Goal: Information Seeking & Learning: Learn about a topic

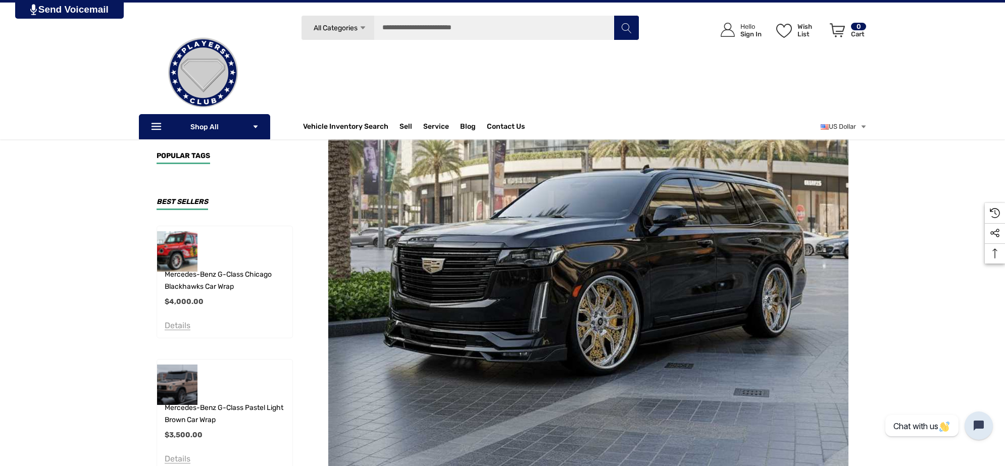
scroll to position [253, 0]
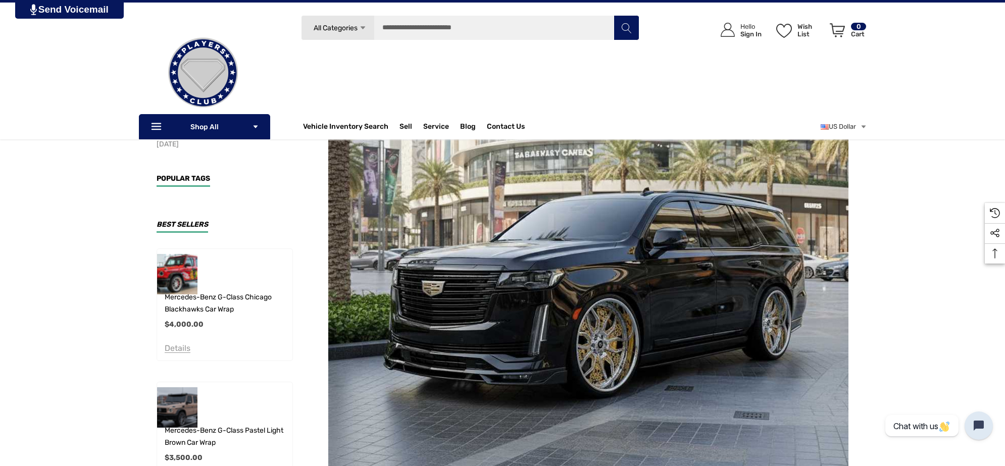
click at [639, 119] on div "Vehicle Inventory Search Vehicle Inventory Search All Vehicle Inventory Search …" at bounding box center [469, 126] width 338 height 25
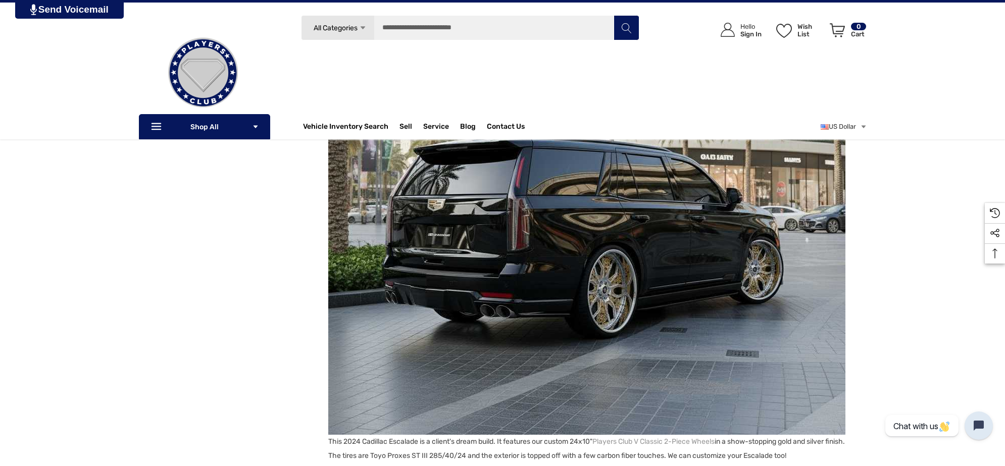
scroll to position [821, 0]
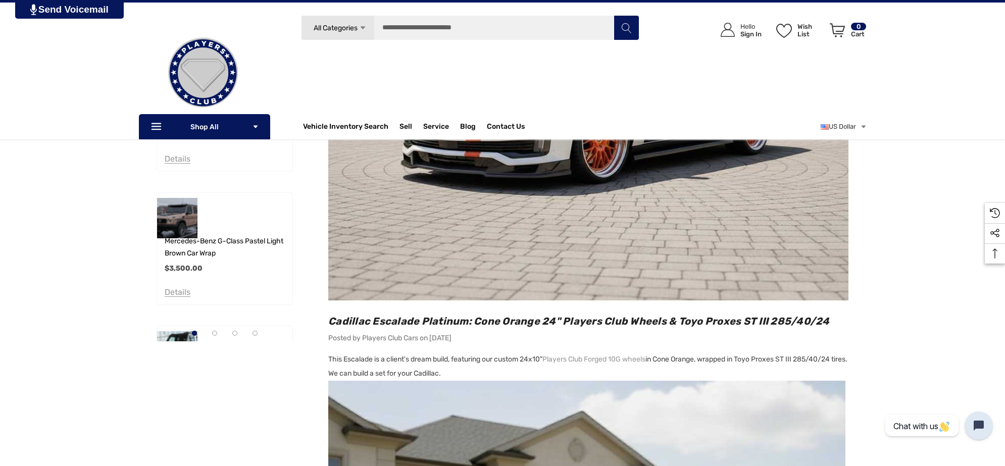
scroll to position [316, 0]
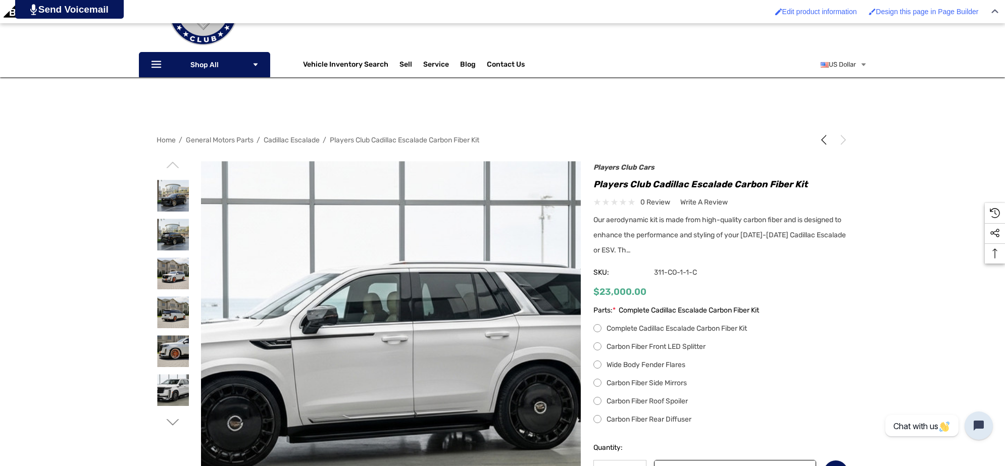
click at [598, 345] on label "Carbon Fiber Front LED Splitter" at bounding box center [721, 347] width 255 height 12
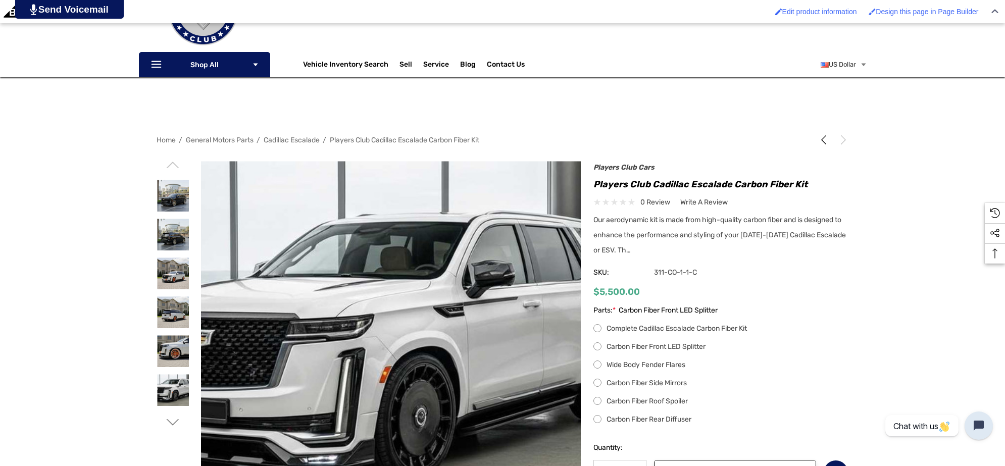
click at [598, 364] on label "Wide Body Fender Flares" at bounding box center [721, 365] width 255 height 12
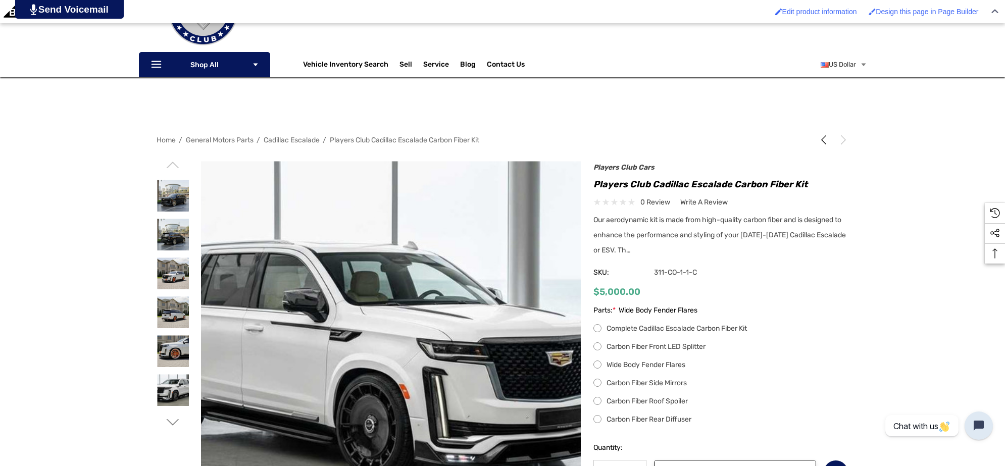
click at [599, 382] on label "Carbon Fiber Side Mirrors" at bounding box center [721, 383] width 255 height 12
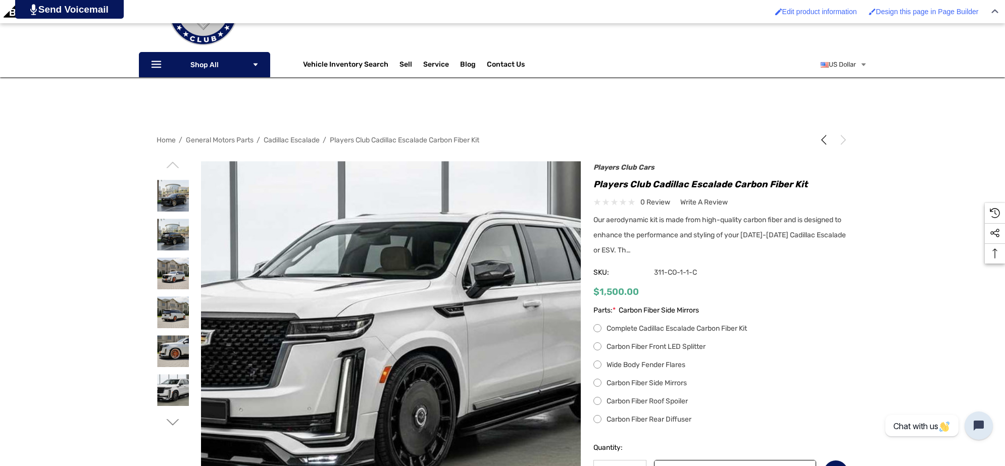
click at [599, 403] on label "Carbon Fiber Roof Spoiler" at bounding box center [721, 402] width 255 height 12
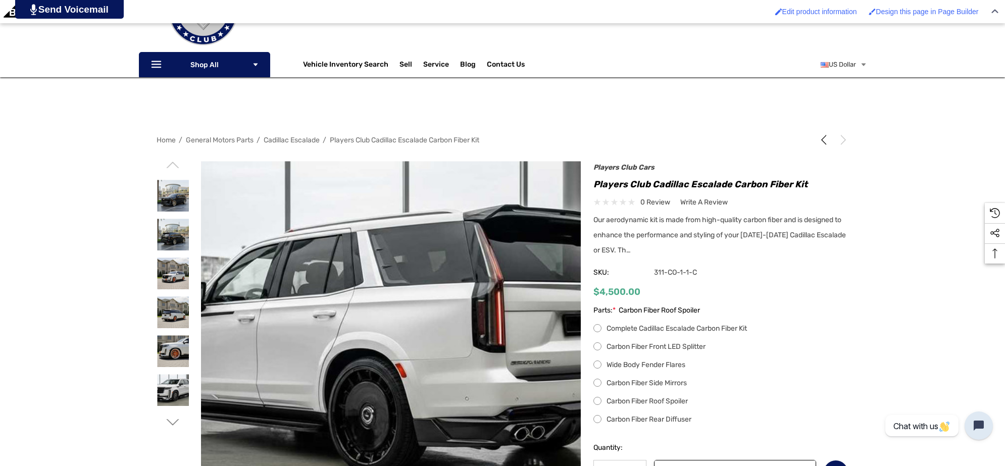
click at [599, 417] on label "Carbon Fiber Rear Diffuser" at bounding box center [721, 420] width 255 height 12
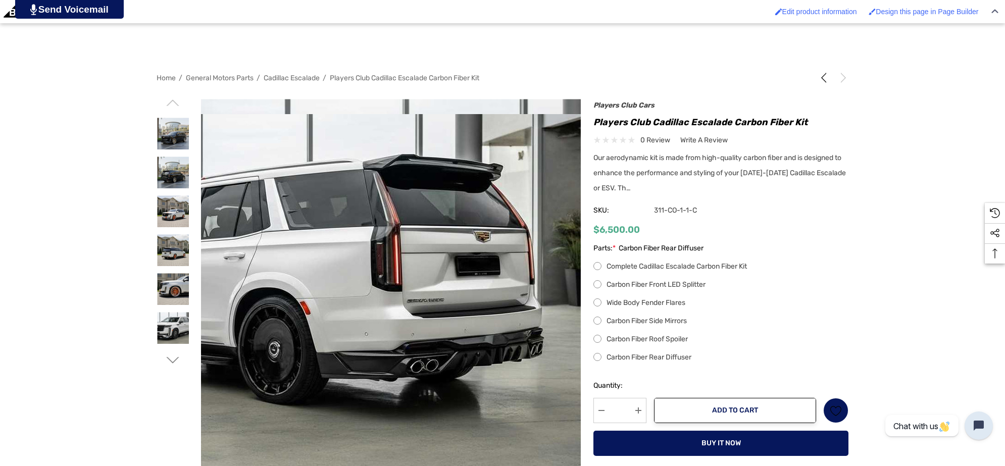
scroll to position [189, 0]
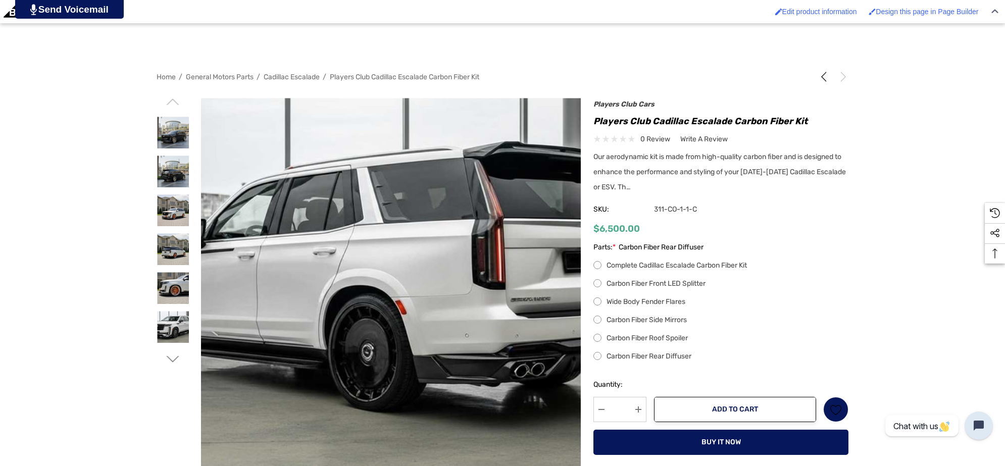
click at [596, 260] on label "Complete Cadillac Escalade Carbon Fiber Kit" at bounding box center [721, 266] width 255 height 12
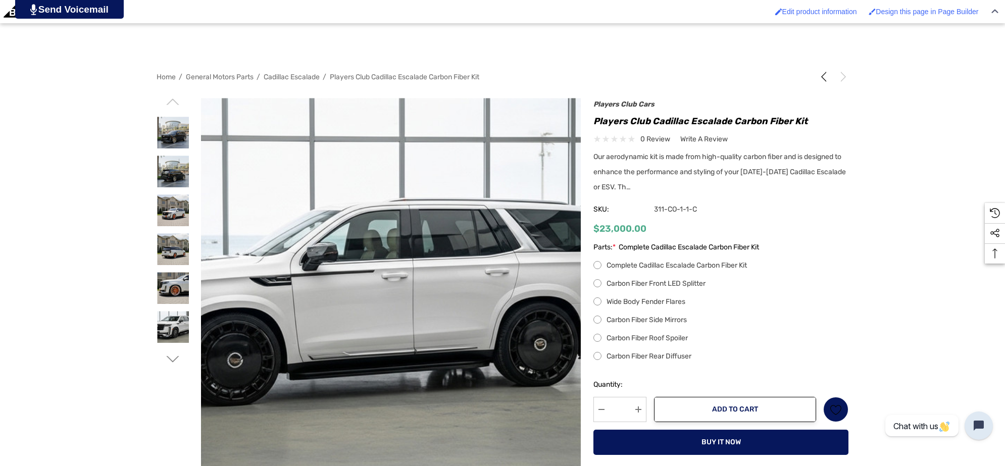
click at [597, 281] on label "Carbon Fiber Front LED Splitter" at bounding box center [721, 284] width 255 height 12
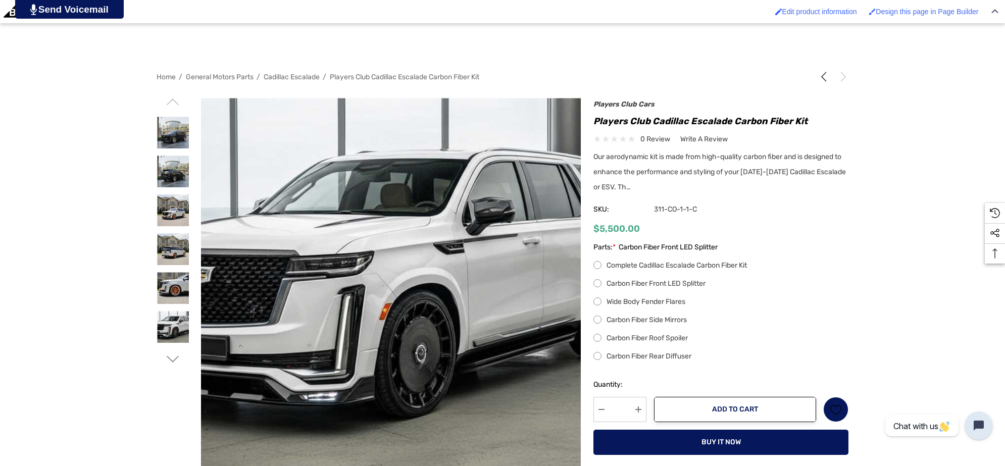
click at [597, 305] on label "Wide Body Fender Flares" at bounding box center [721, 302] width 255 height 12
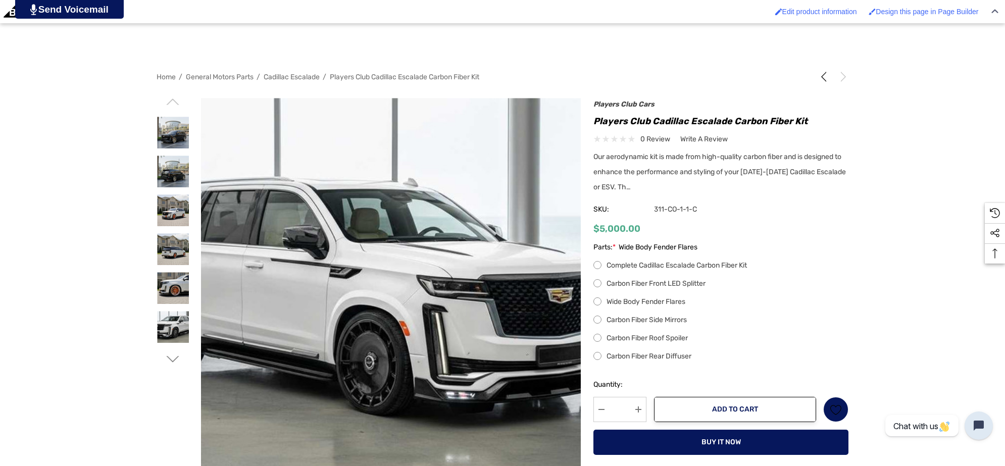
click at [596, 320] on label "Carbon Fiber Side Mirrors" at bounding box center [721, 320] width 255 height 12
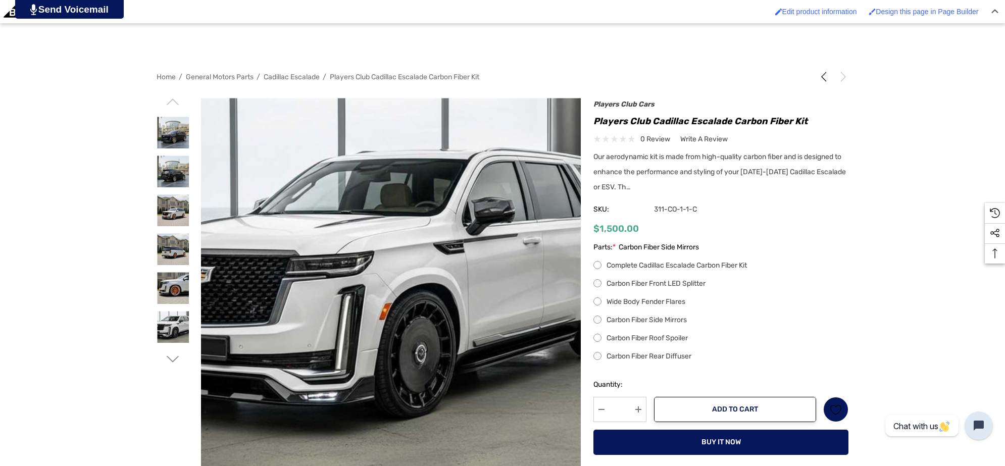
click at [597, 336] on label "Carbon Fiber Roof Spoiler" at bounding box center [721, 338] width 255 height 12
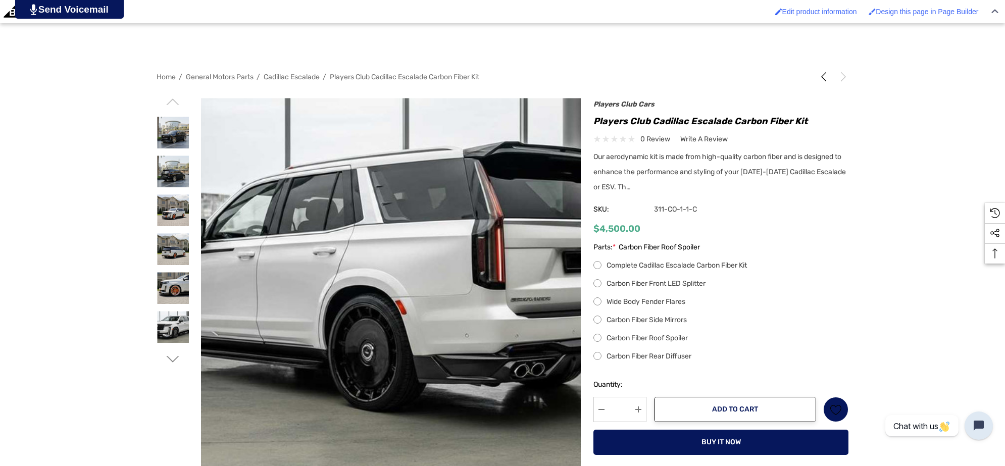
click at [600, 355] on label "Carbon Fiber Rear Diffuser" at bounding box center [721, 357] width 255 height 12
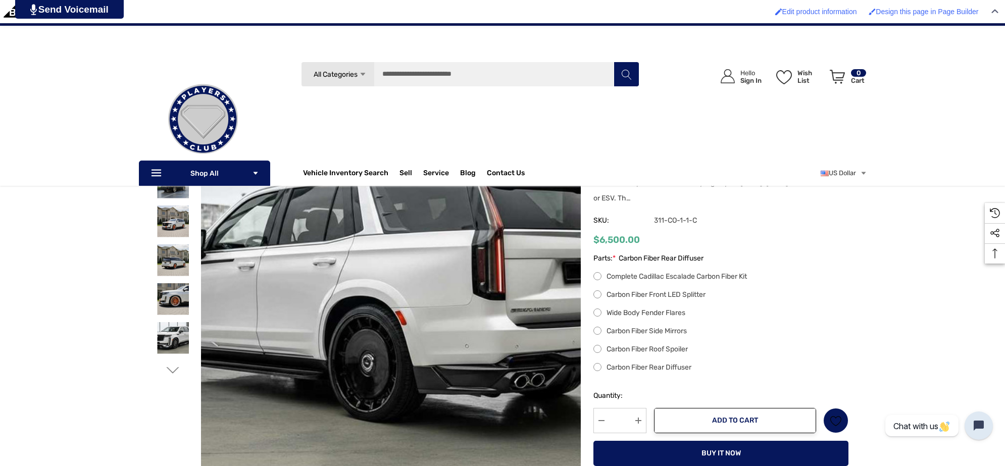
scroll to position [126, 0]
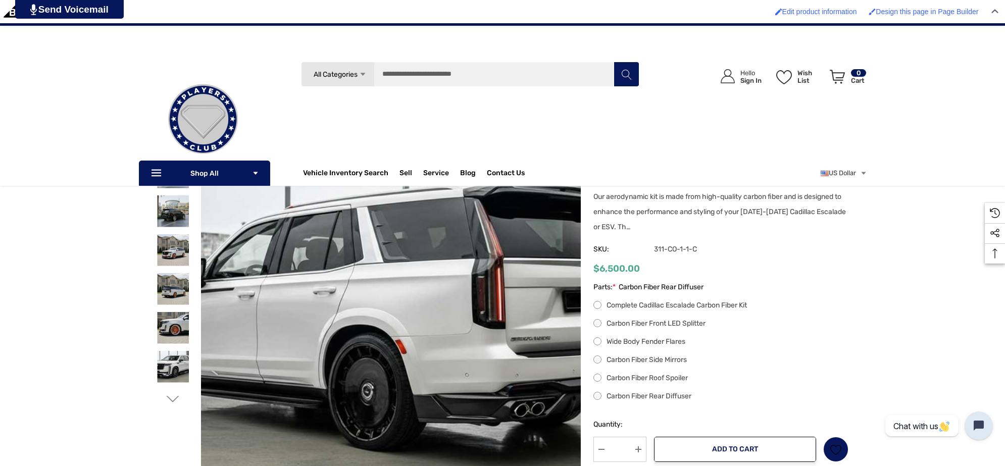
click at [619, 303] on label "Complete Cadillac Escalade Carbon Fiber Kit" at bounding box center [721, 306] width 255 height 12
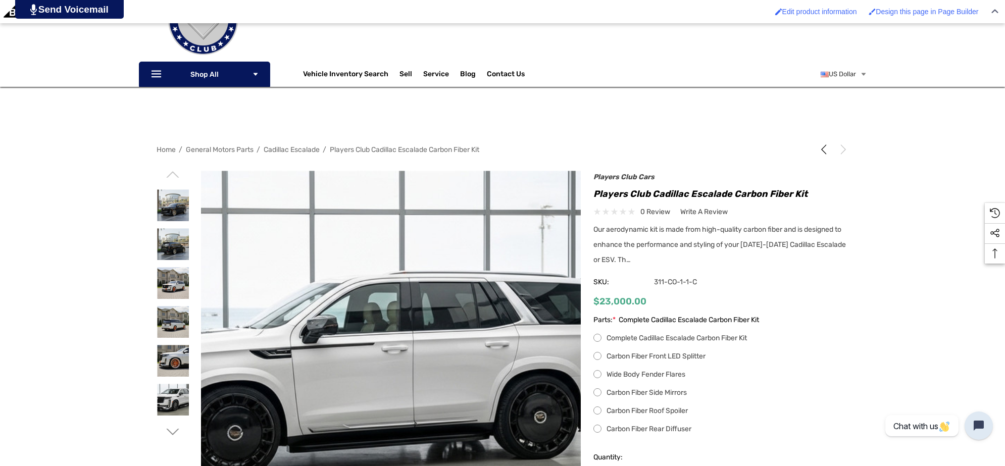
scroll to position [189, 0]
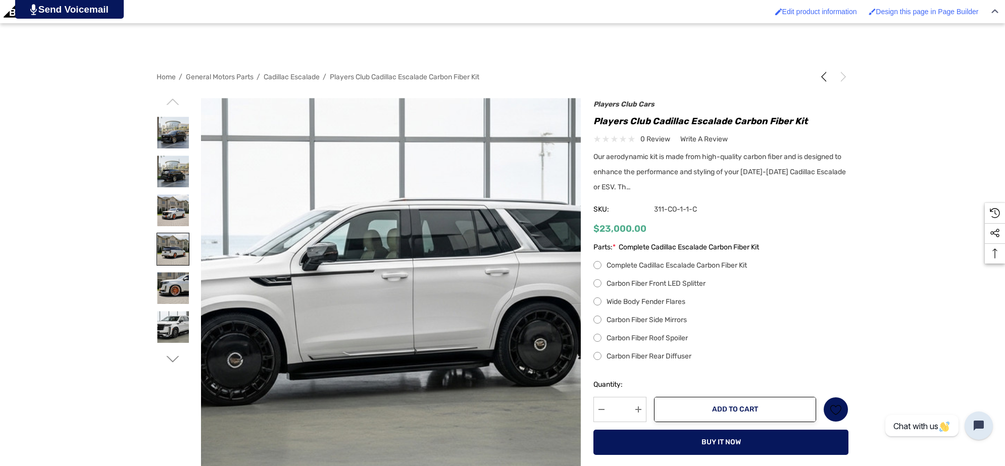
click at [184, 238] on img at bounding box center [173, 249] width 32 height 32
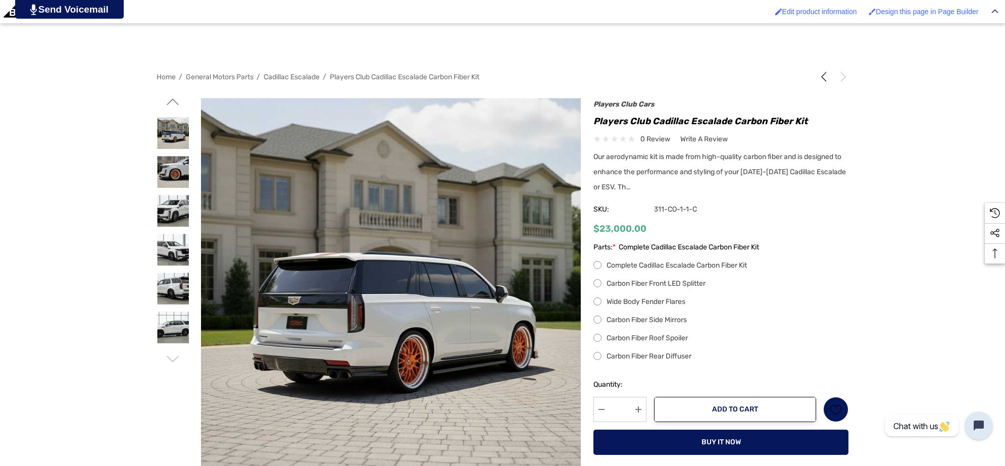
click at [172, 105] on icon "Go to slide 1 of 2" at bounding box center [173, 101] width 13 height 13
click at [627, 283] on label "Carbon Fiber Front LED Splitter" at bounding box center [721, 284] width 255 height 12
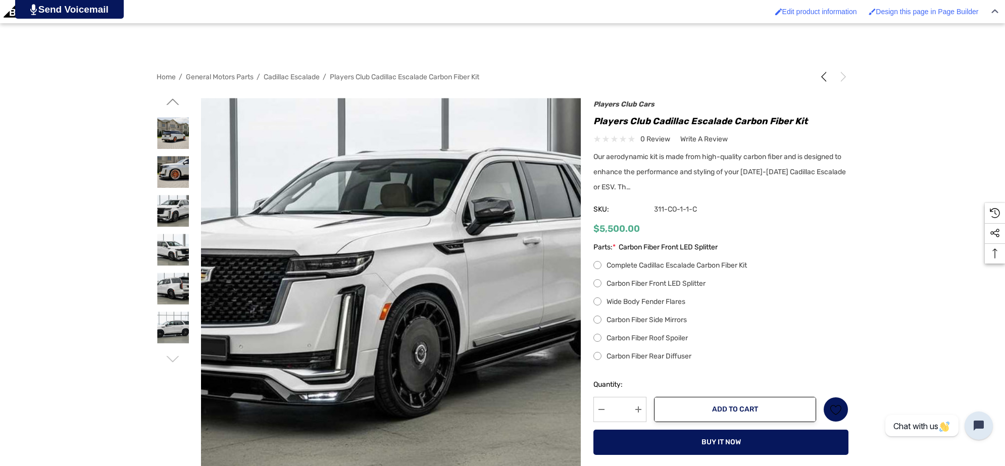
click at [598, 337] on label "Carbon Fiber Roof Spoiler" at bounding box center [721, 338] width 255 height 12
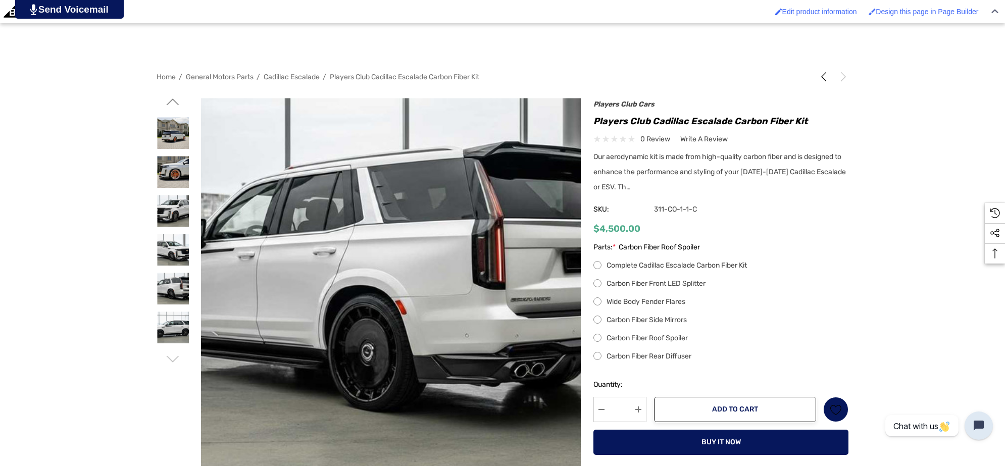
click at [595, 352] on label "Carbon Fiber Rear Diffuser" at bounding box center [721, 357] width 255 height 12
click at [602, 339] on label "Carbon Fiber Roof Spoiler" at bounding box center [721, 338] width 255 height 12
click at [598, 358] on label "Carbon Fiber Rear Diffuser" at bounding box center [721, 357] width 255 height 12
click at [597, 283] on label "Carbon Fiber Front LED Splitter" at bounding box center [721, 284] width 255 height 12
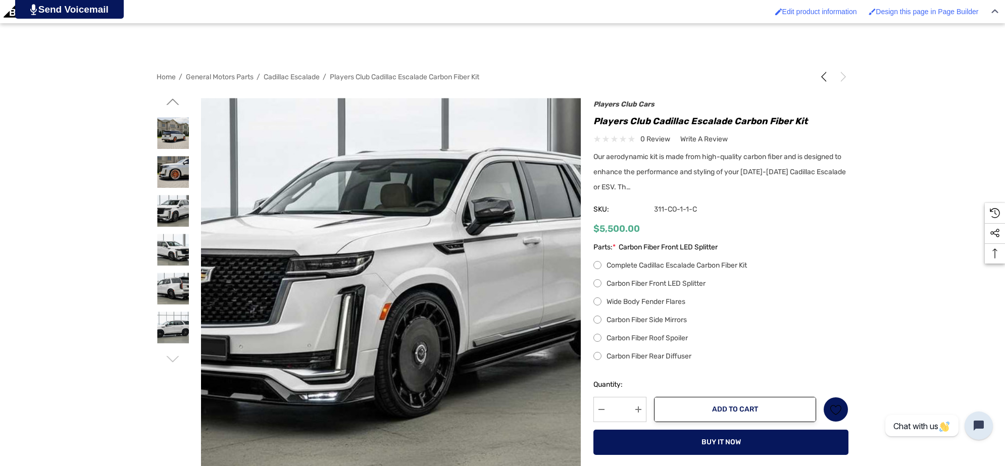
click at [597, 301] on label "Wide Body Fender Flares" at bounding box center [721, 302] width 255 height 12
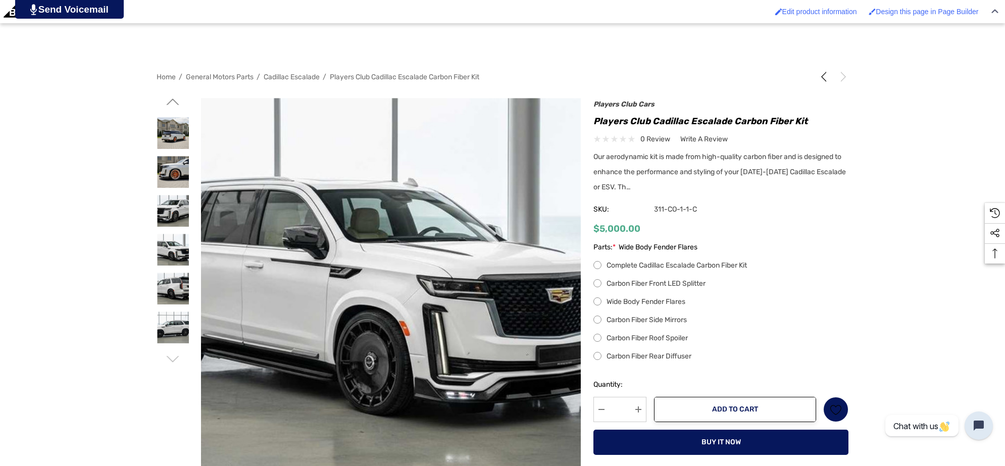
click at [598, 319] on label "Carbon Fiber Side Mirrors" at bounding box center [721, 320] width 255 height 12
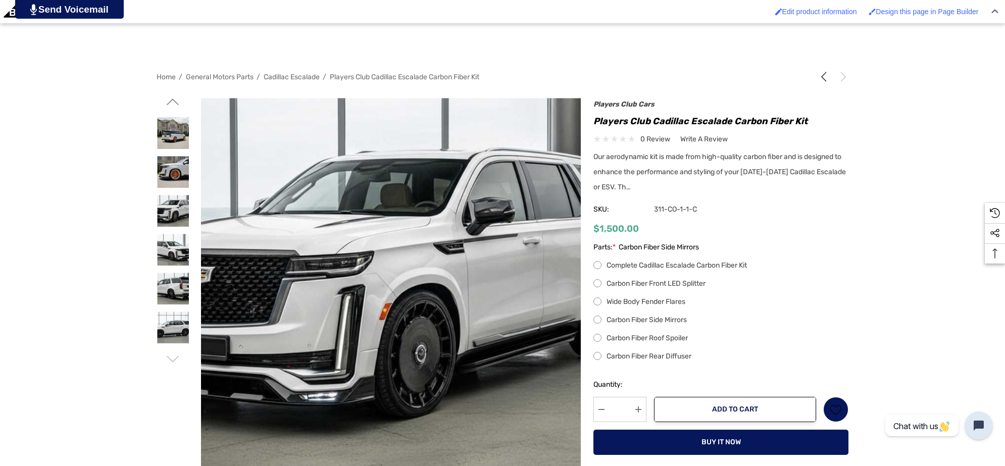
click at [599, 281] on label "Carbon Fiber Front LED Splitter" at bounding box center [721, 284] width 255 height 12
click at [596, 337] on label "Carbon Fiber Roof Spoiler" at bounding box center [721, 338] width 255 height 12
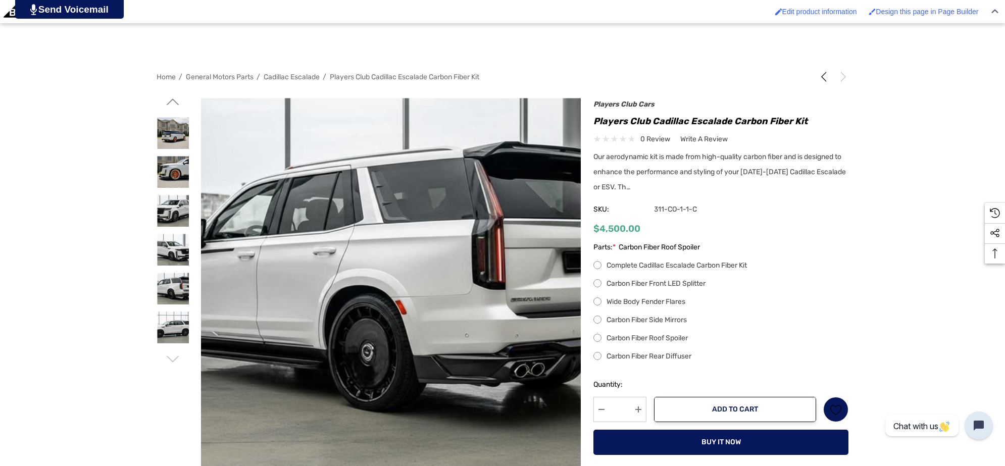
click at [595, 357] on label "Carbon Fiber Rear Diffuser" at bounding box center [721, 357] width 255 height 12
click at [596, 357] on label "Carbon Fiber Rear Diffuser" at bounding box center [721, 357] width 255 height 12
click at [167, 128] on img at bounding box center [173, 133] width 32 height 32
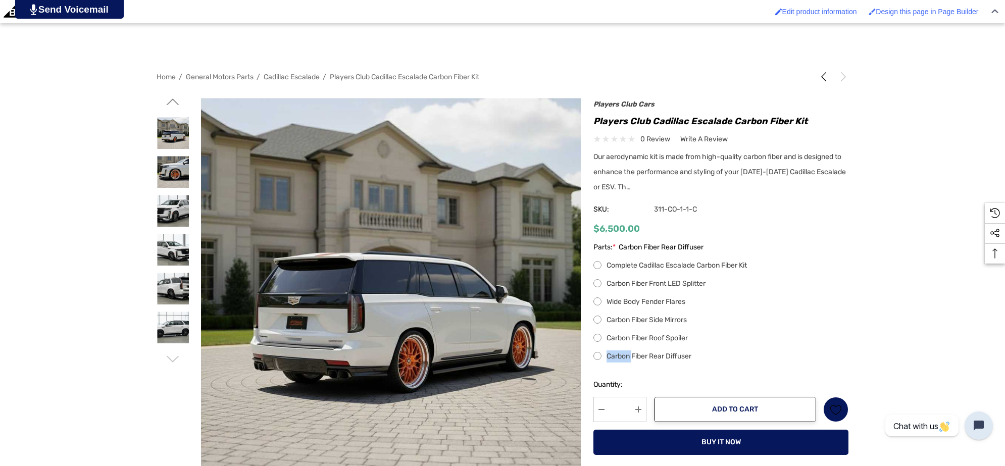
click at [170, 99] on icon "Go to slide 1 of 2" at bounding box center [173, 101] width 13 height 13
click at [165, 165] on img at bounding box center [173, 172] width 32 height 32
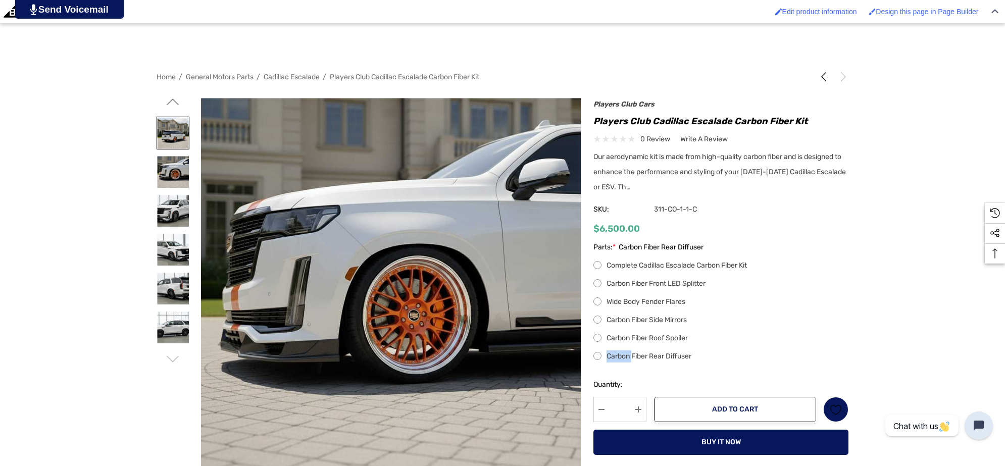
click at [171, 134] on img at bounding box center [173, 133] width 32 height 32
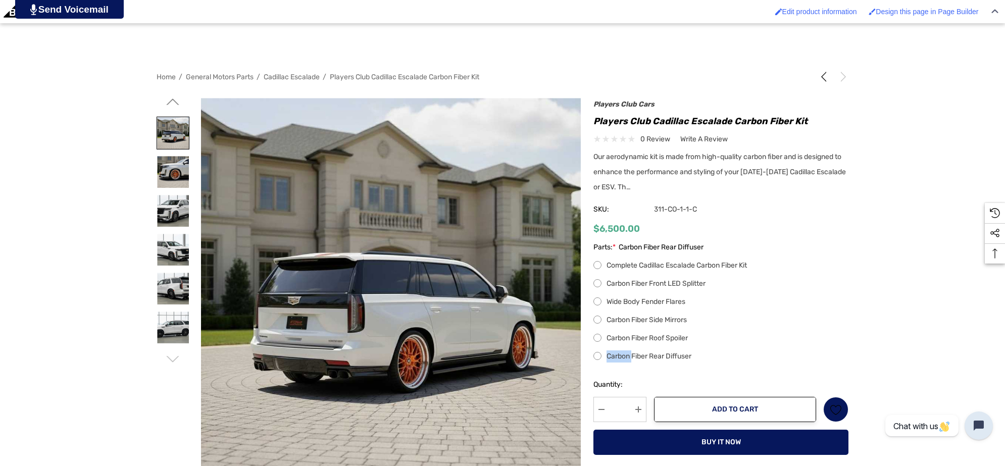
click at [171, 134] on img at bounding box center [173, 133] width 32 height 32
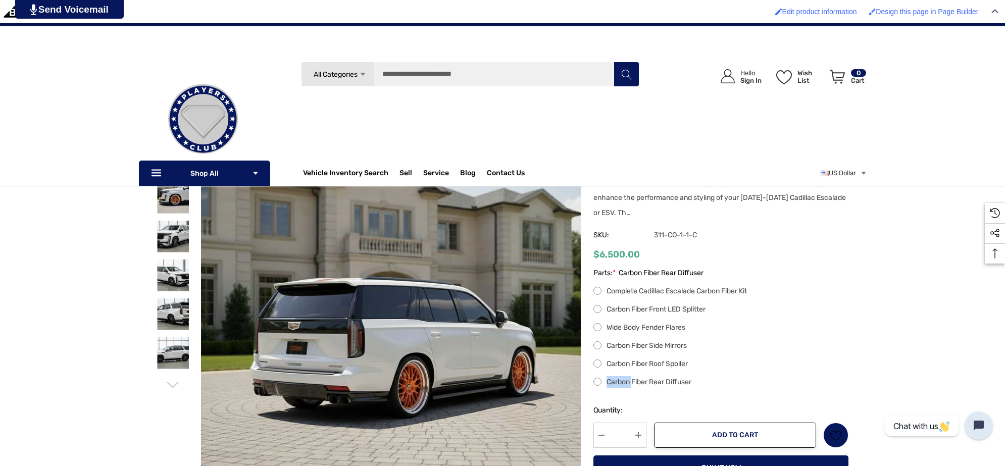
scroll to position [126, 0]
